Goal: Transaction & Acquisition: Book appointment/travel/reservation

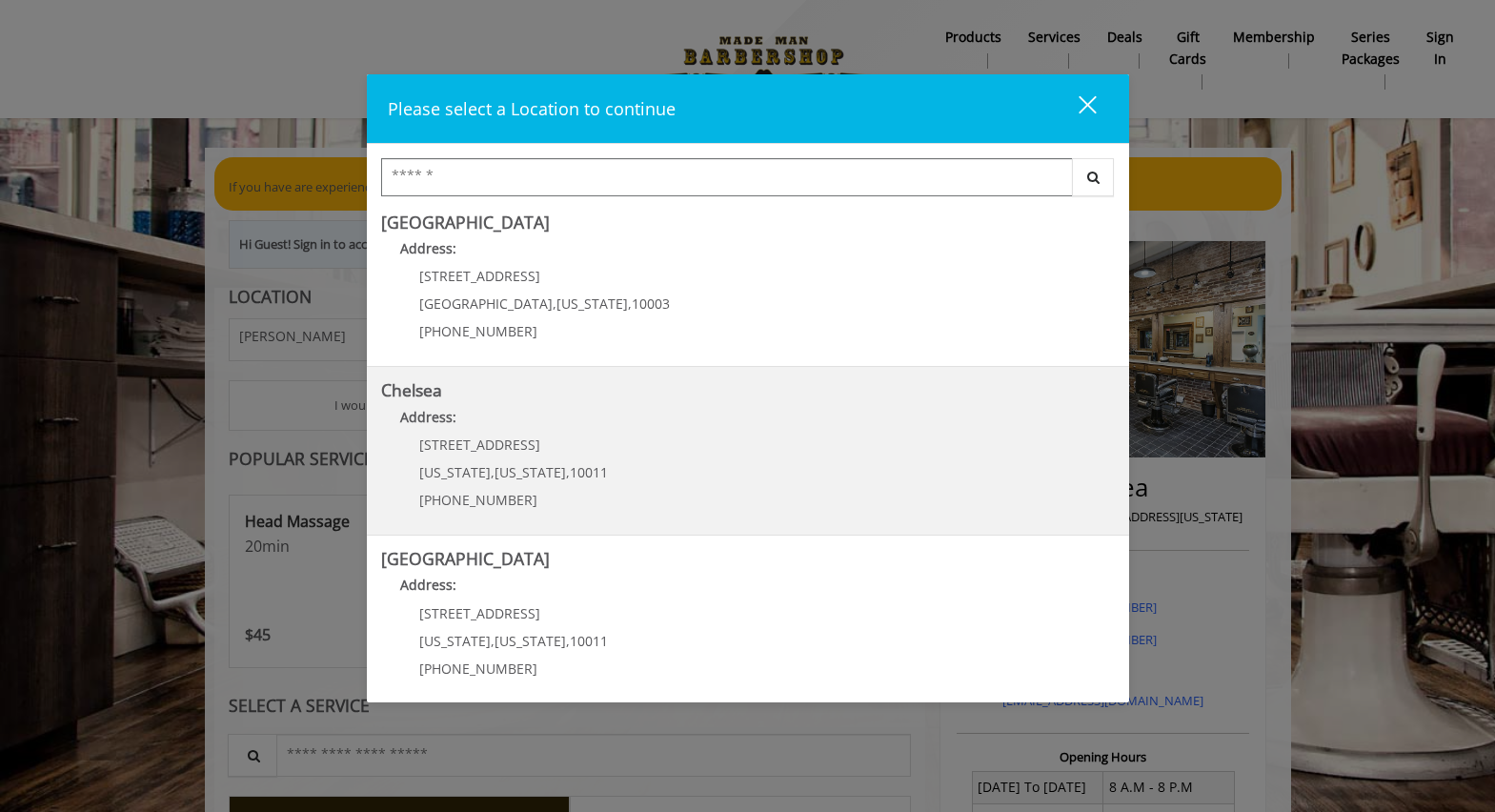
scroll to position [12, 0]
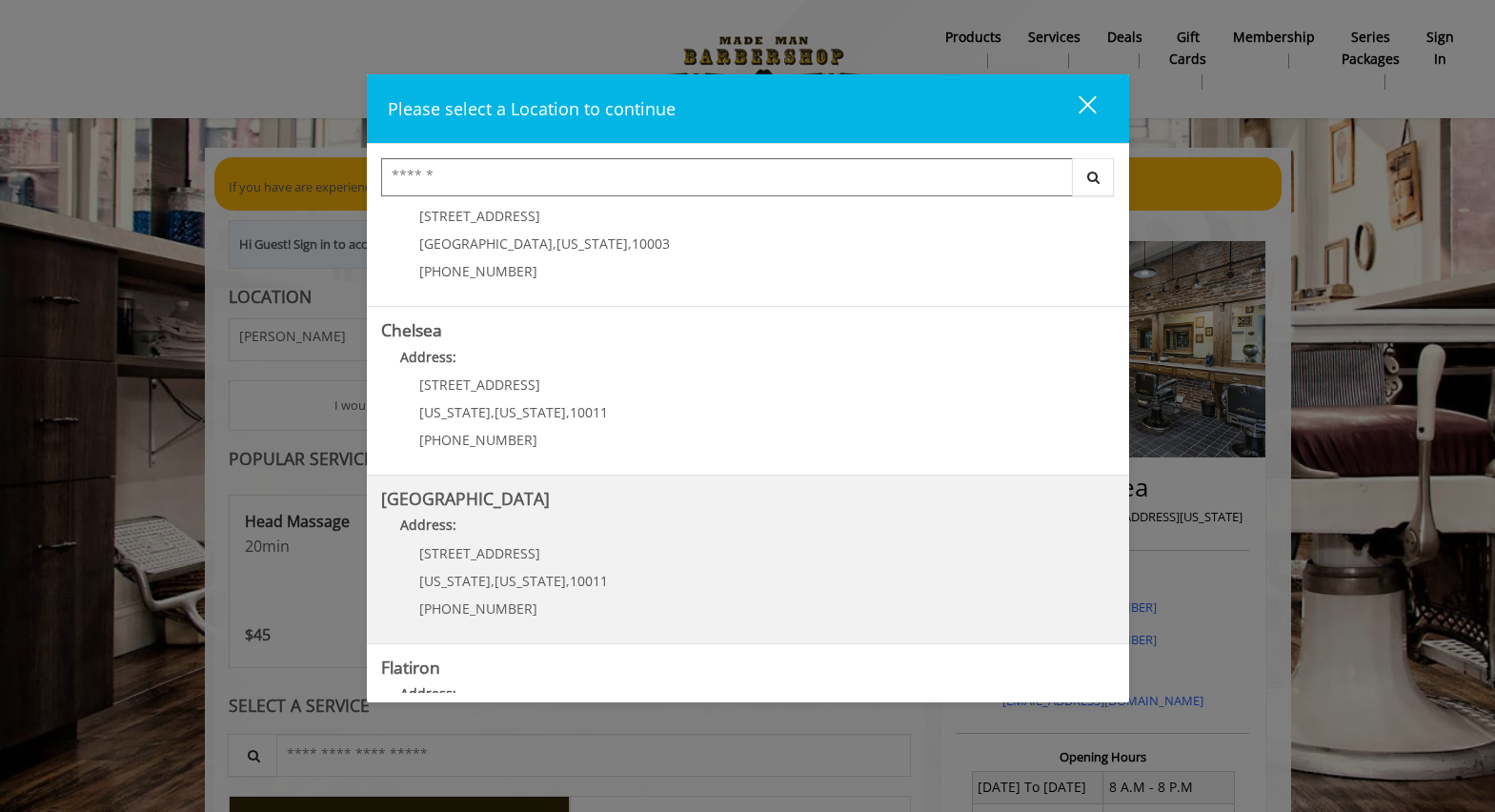
scroll to position [66, 0]
click at [788, 549] on Street "[GEOGRAPHIC_DATA] Address: [STREET_ADDRESS][US_STATE][US_STATE] (646) 850-0041" at bounding box center [748, 559] width 734 height 139
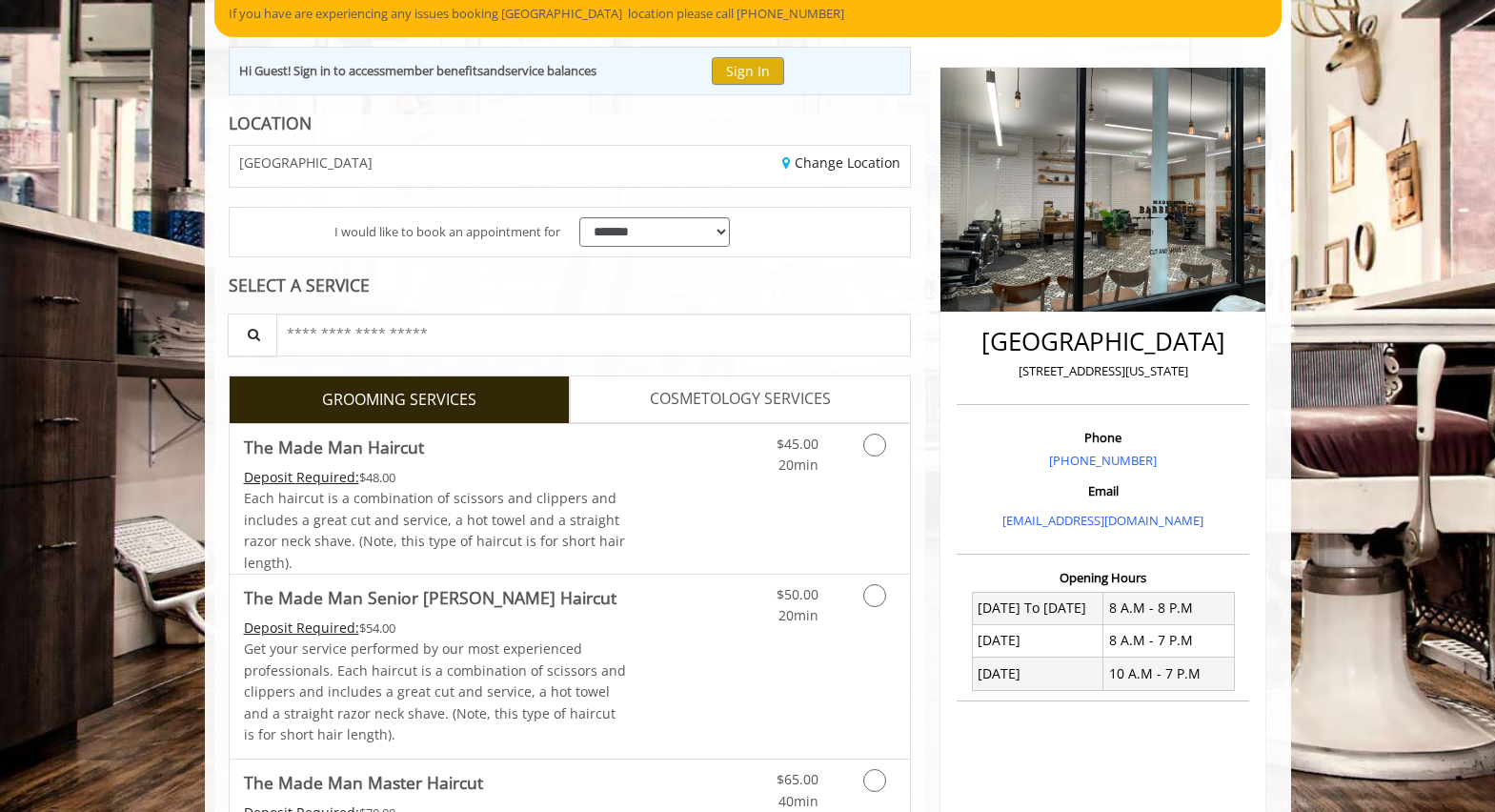
scroll to position [280, 0]
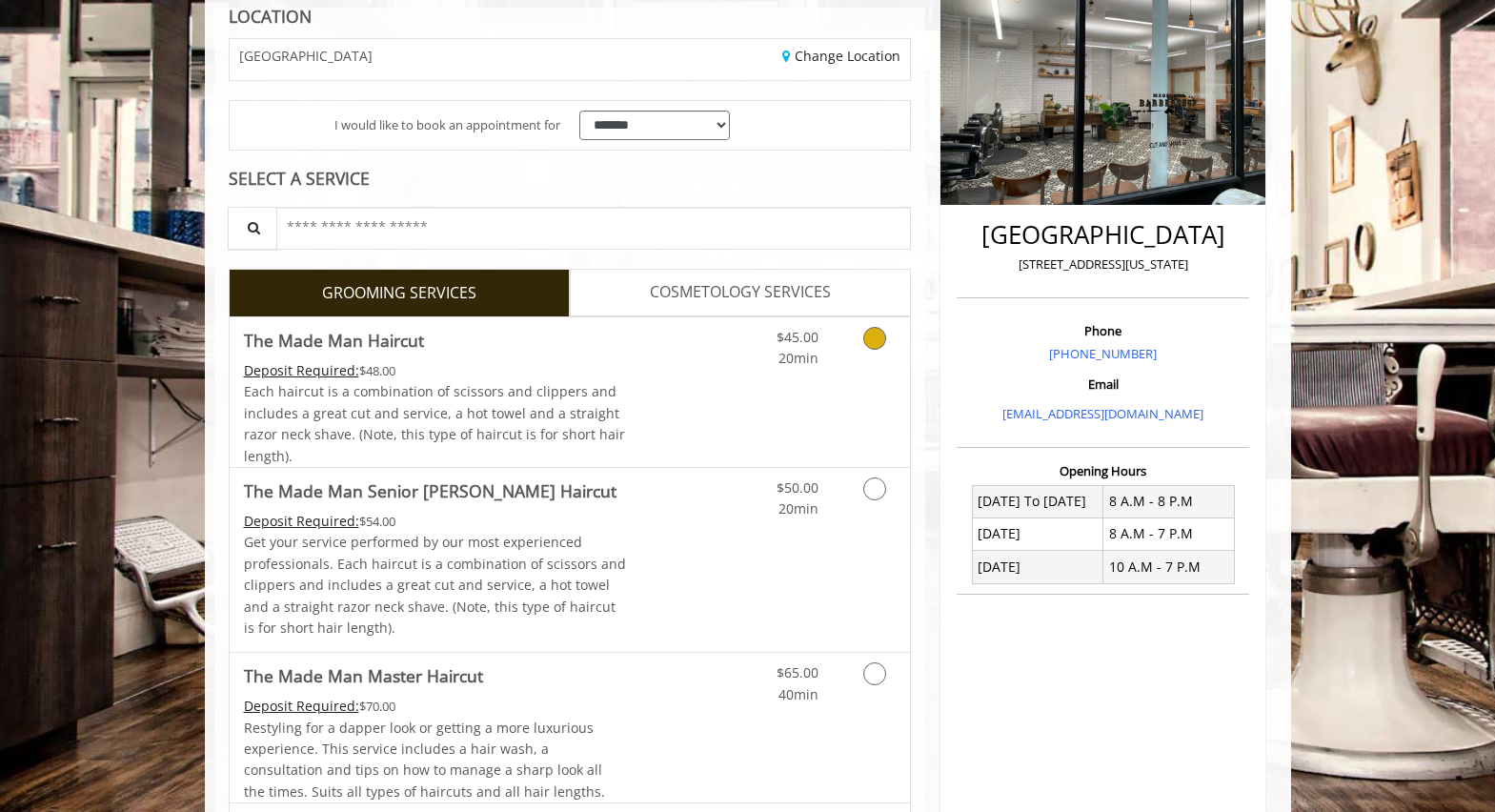
click at [859, 348] on link "Grooming services" at bounding box center [870, 343] width 48 height 52
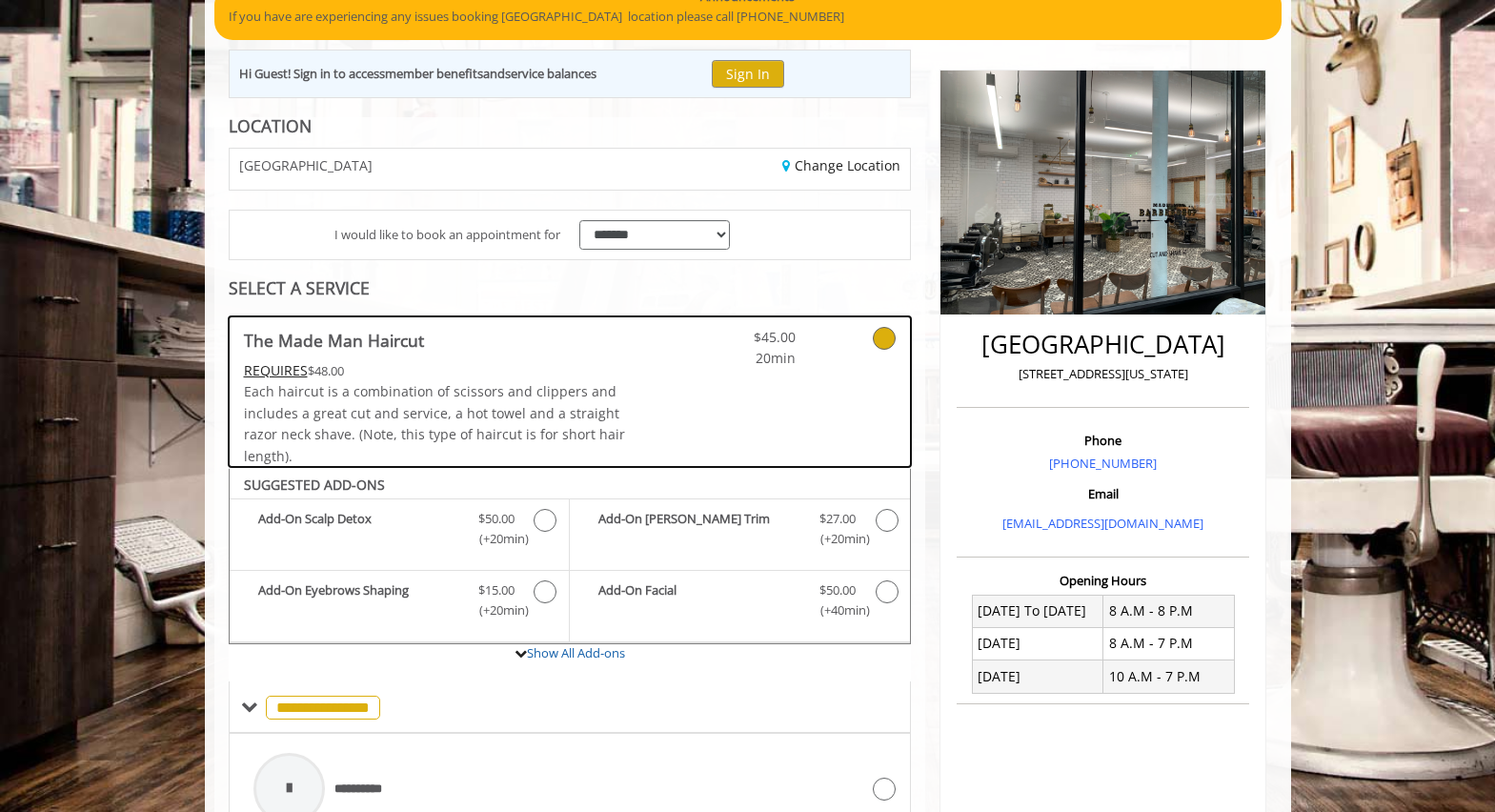
scroll to position [145, 0]
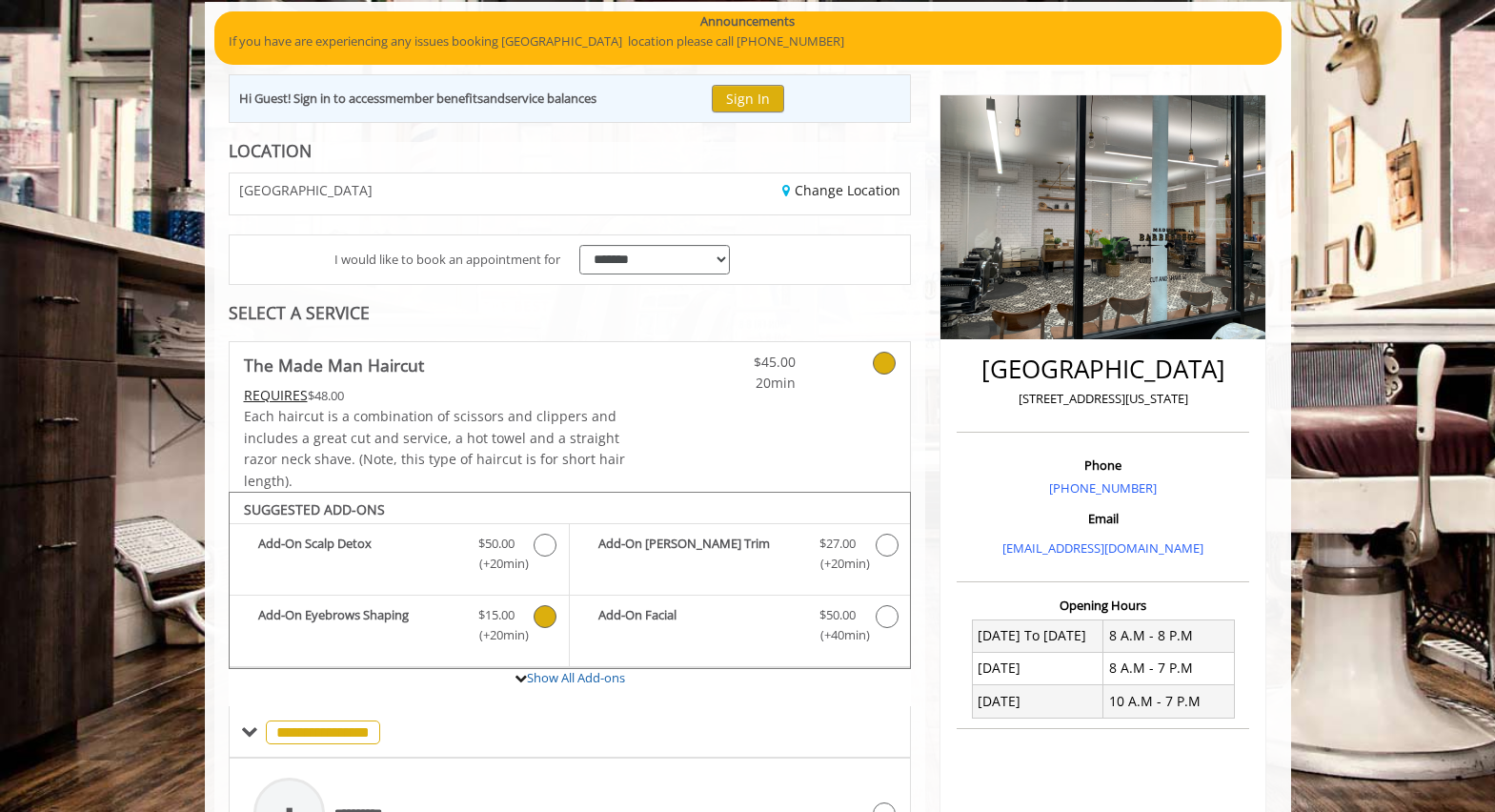
click at [514, 625] on span "(+20min )" at bounding box center [496, 635] width 56 height 20
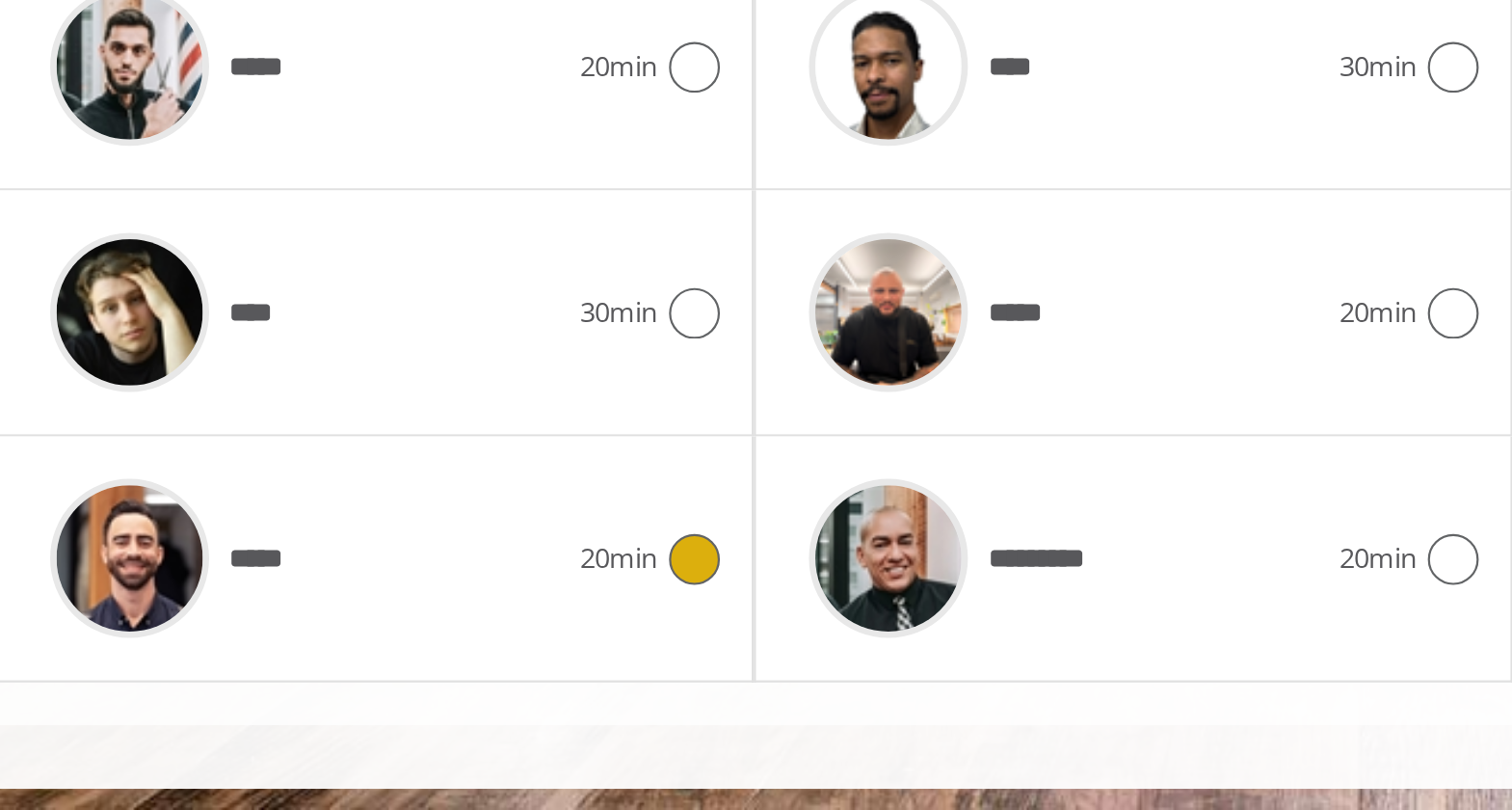
scroll to position [610, 0]
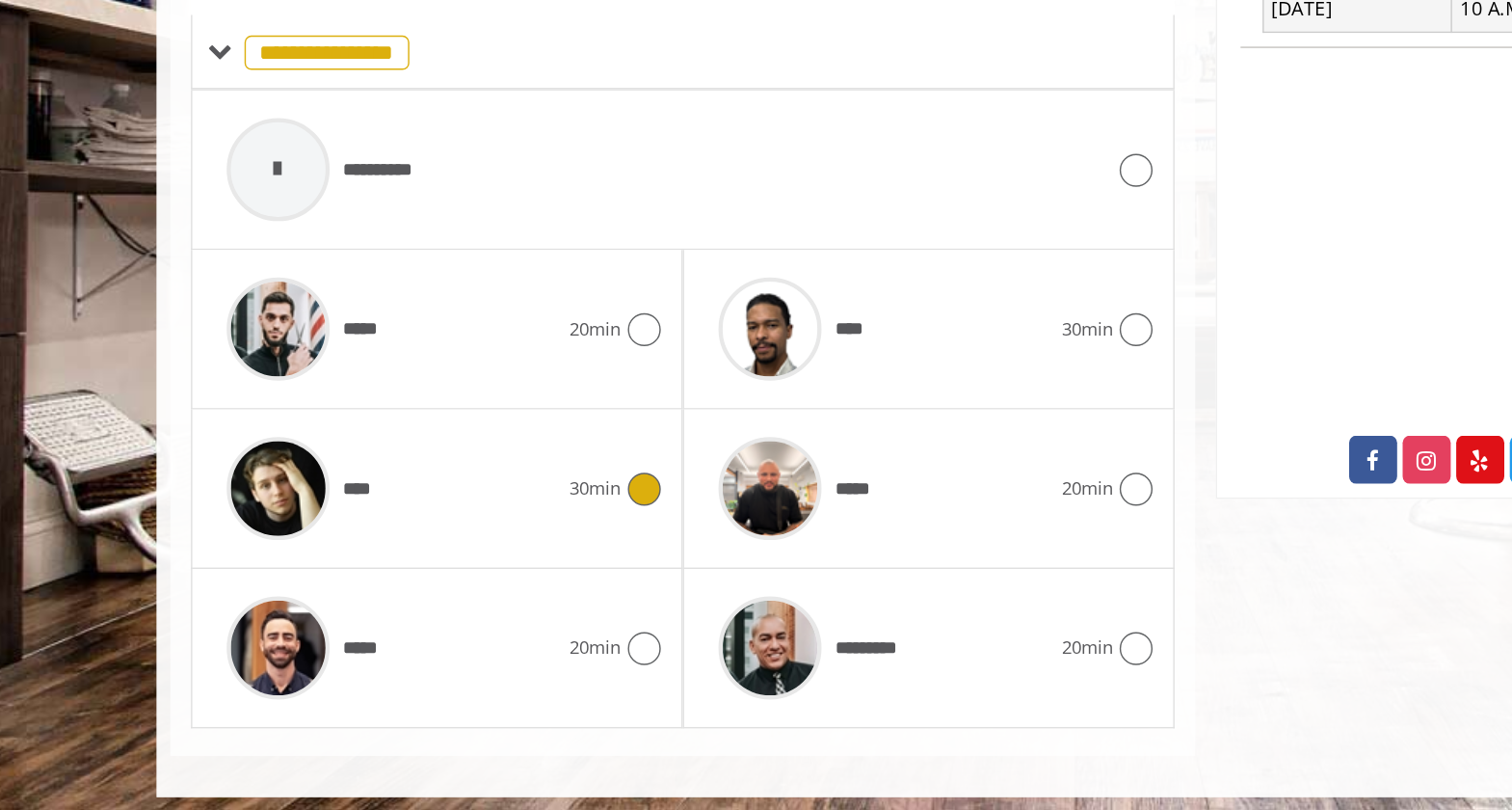
click at [368, 538] on div "****" at bounding box center [372, 584] width 251 height 92
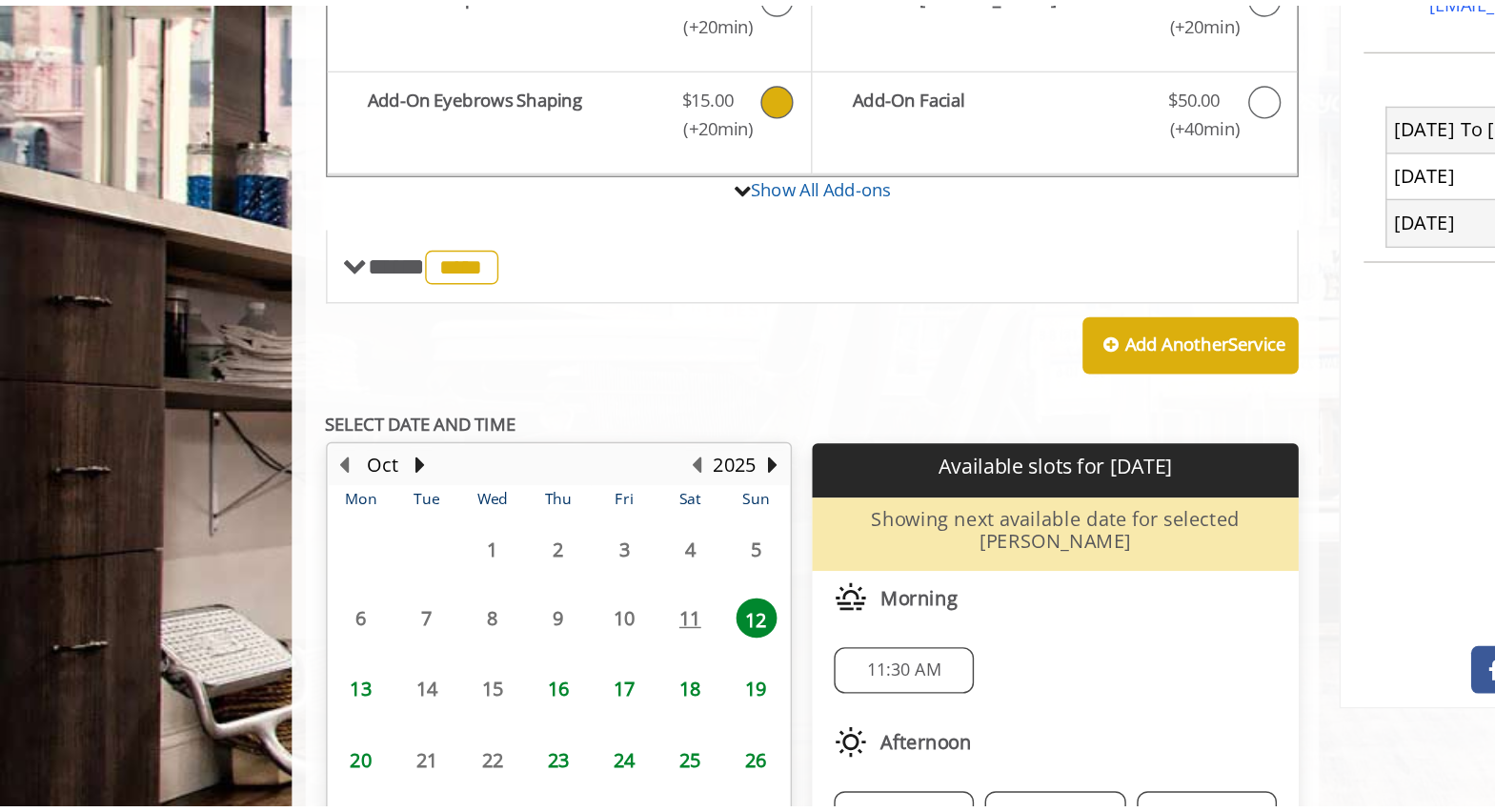
scroll to position [535, 0]
